Goal: Information Seeking & Learning: Learn about a topic

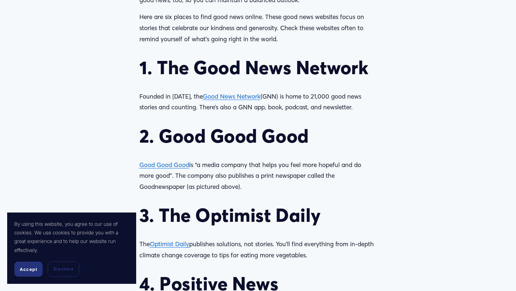
scroll to position [652, 0]
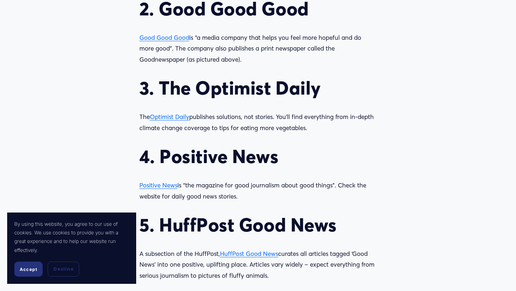
scroll to position [779, 0]
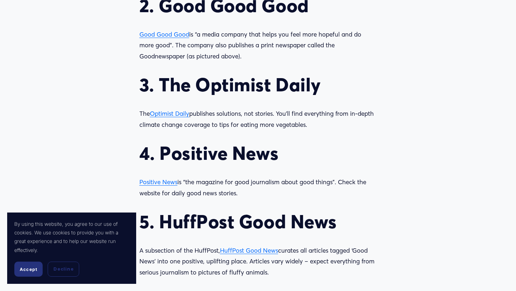
click at [194, 100] on div "There’s more good news in the world than you might think. Does the news make yo…" at bounding box center [257, 219] width 237 height 788
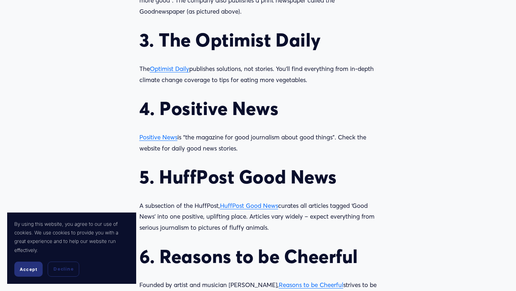
scroll to position [840, 0]
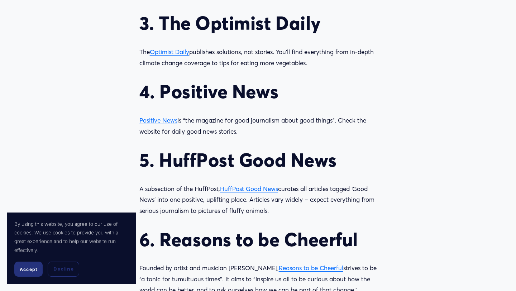
click at [186, 146] on div "There’s more good news in the world than you might think. Does the news make yo…" at bounding box center [257, 158] width 237 height 788
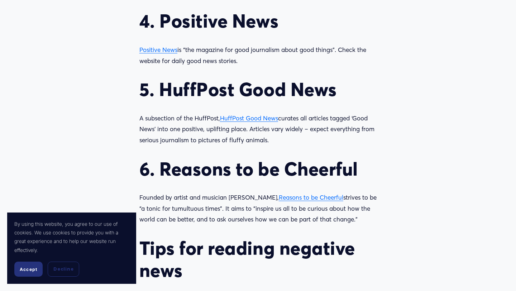
scroll to position [915, 0]
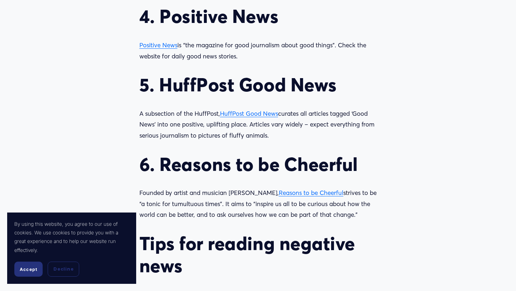
click at [222, 136] on p "A subsection of the HuffPost, HuffPost Good News curates all articles tagged ‘G…" at bounding box center [257, 124] width 237 height 33
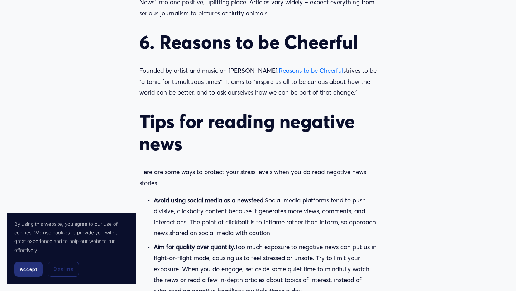
scroll to position [1038, 0]
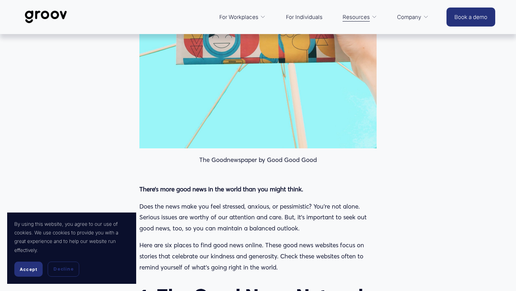
scroll to position [328, 0]
